Goal: Information Seeking & Learning: Check status

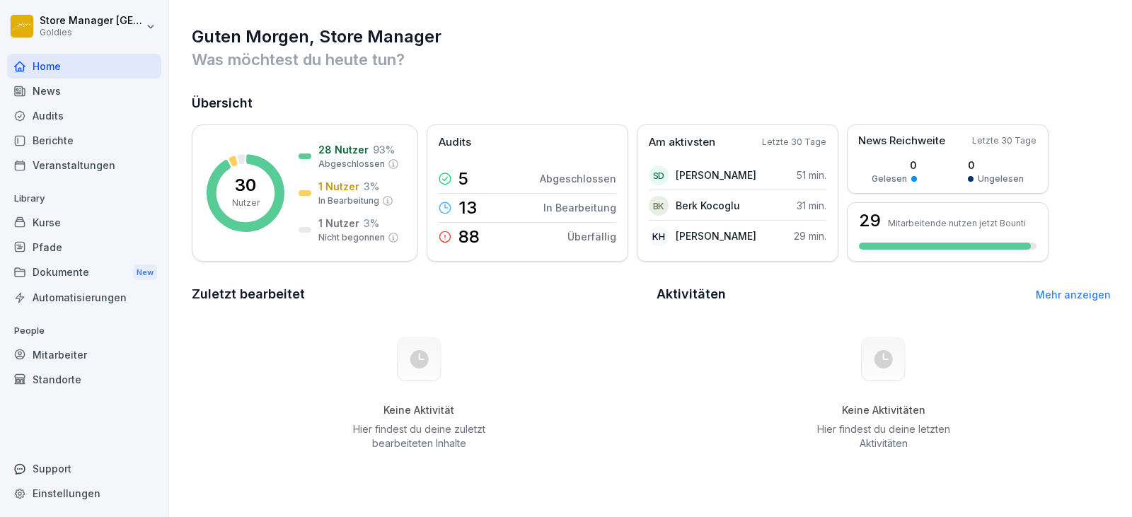
click at [80, 117] on div "Audits" at bounding box center [84, 115] width 154 height 25
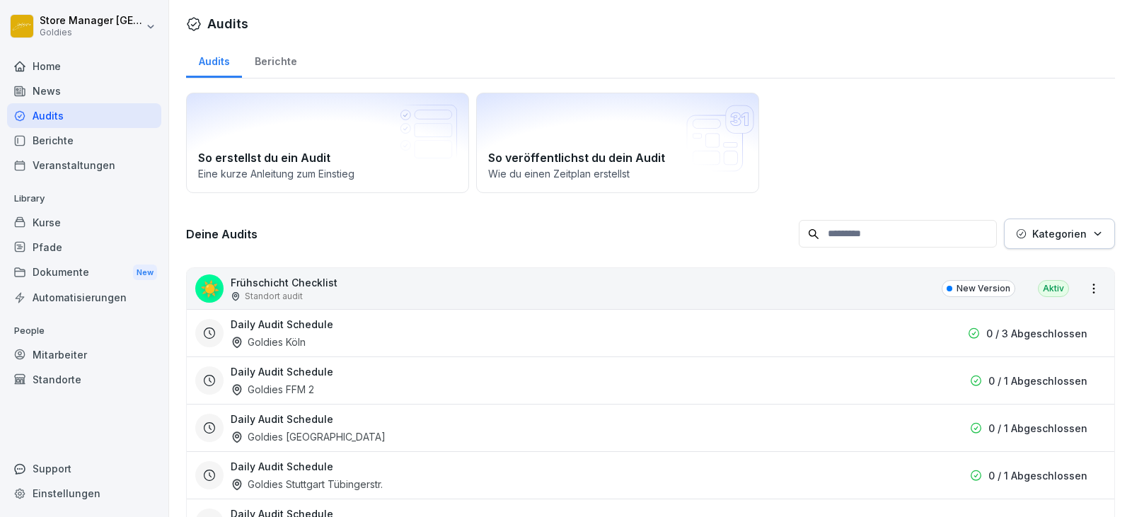
click at [293, 63] on div "Berichte" at bounding box center [275, 60] width 67 height 36
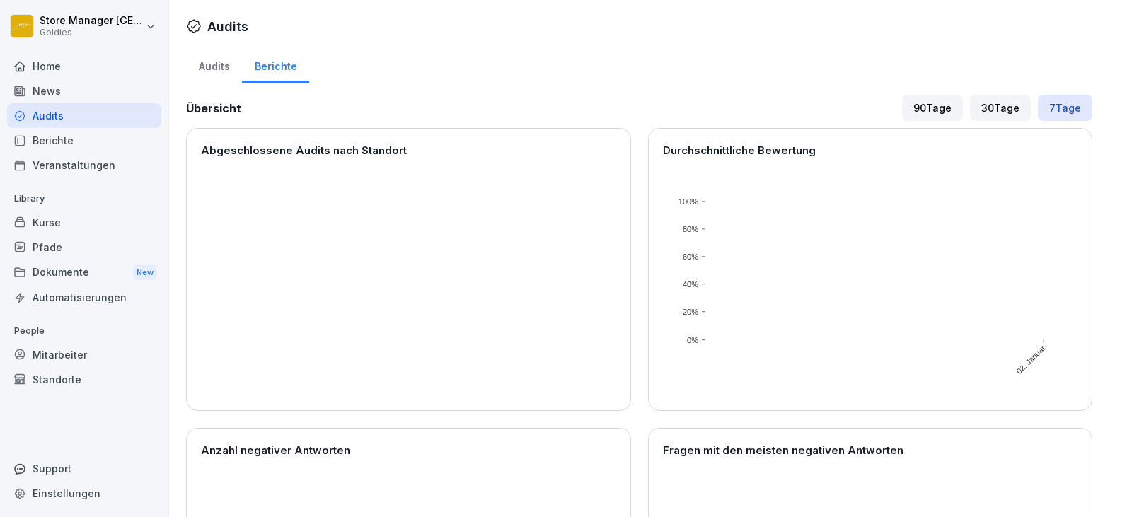
click at [210, 59] on div "Audits" at bounding box center [214, 65] width 56 height 36
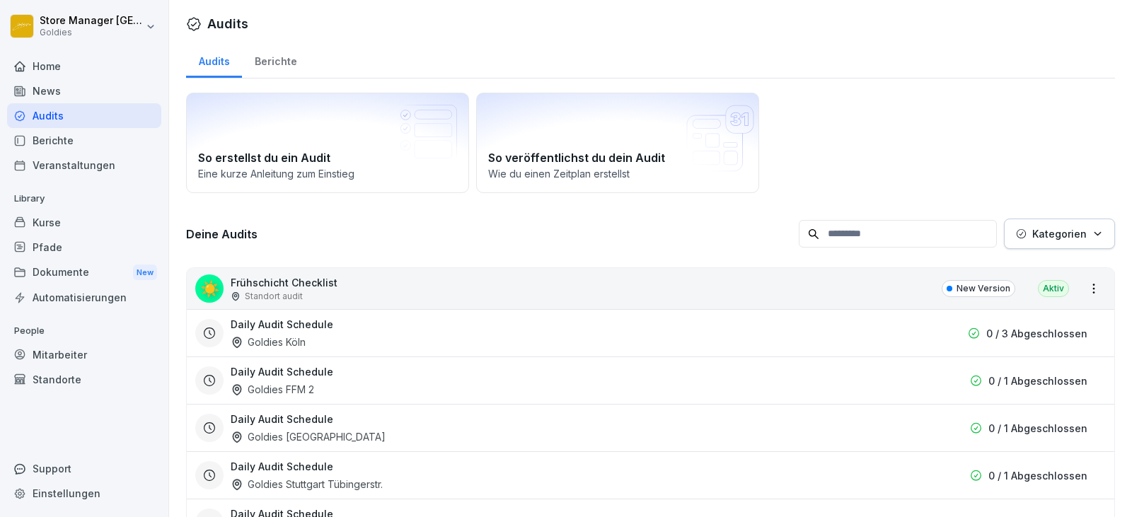
click at [272, 53] on div "Berichte" at bounding box center [275, 60] width 67 height 36
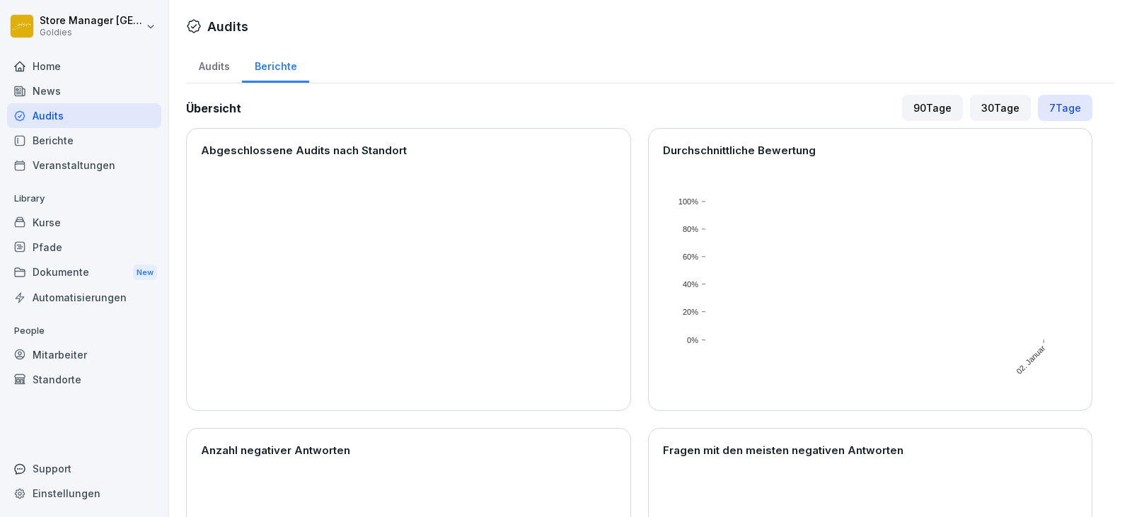
click at [998, 99] on div "30 Tage" at bounding box center [1000, 108] width 61 height 26
click at [908, 109] on div "90 Tage" at bounding box center [932, 108] width 61 height 26
click at [229, 74] on div "Audits" at bounding box center [214, 65] width 56 height 36
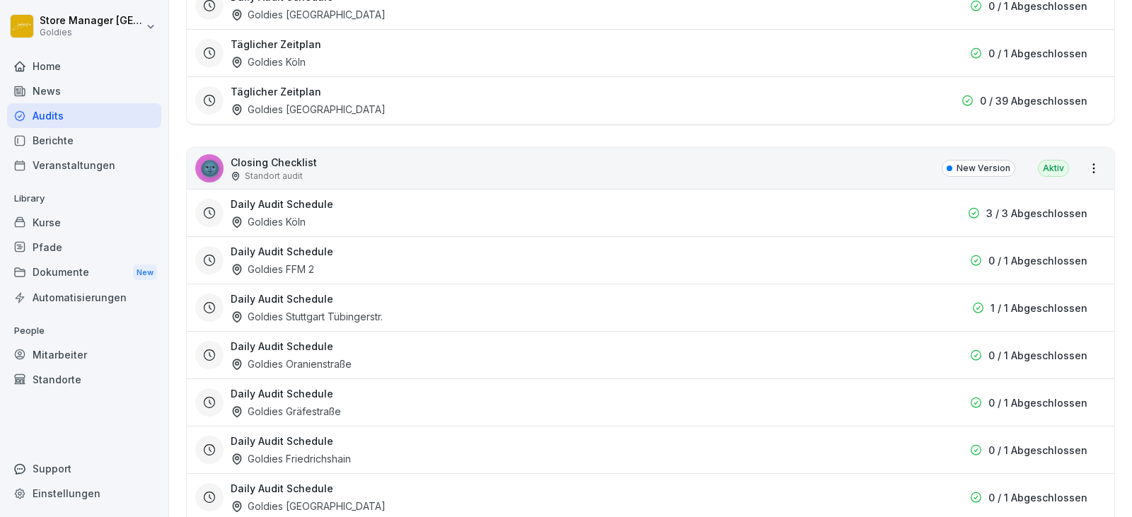
scroll to position [708, 0]
click at [97, 133] on div "Berichte" at bounding box center [84, 140] width 154 height 25
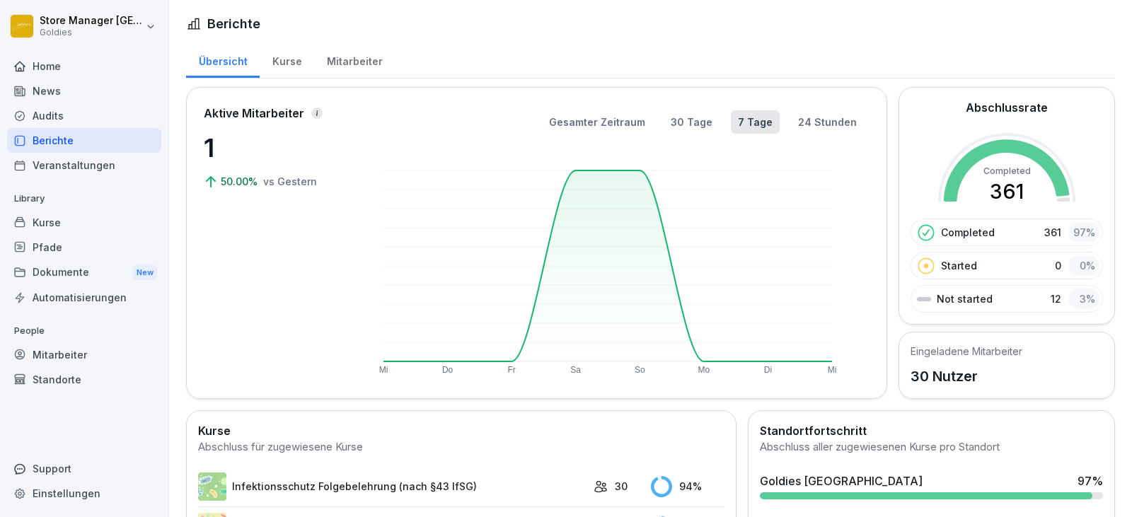
click at [379, 68] on div "Mitarbeiter" at bounding box center [354, 60] width 81 height 36
